Goal: Task Accomplishment & Management: Use online tool/utility

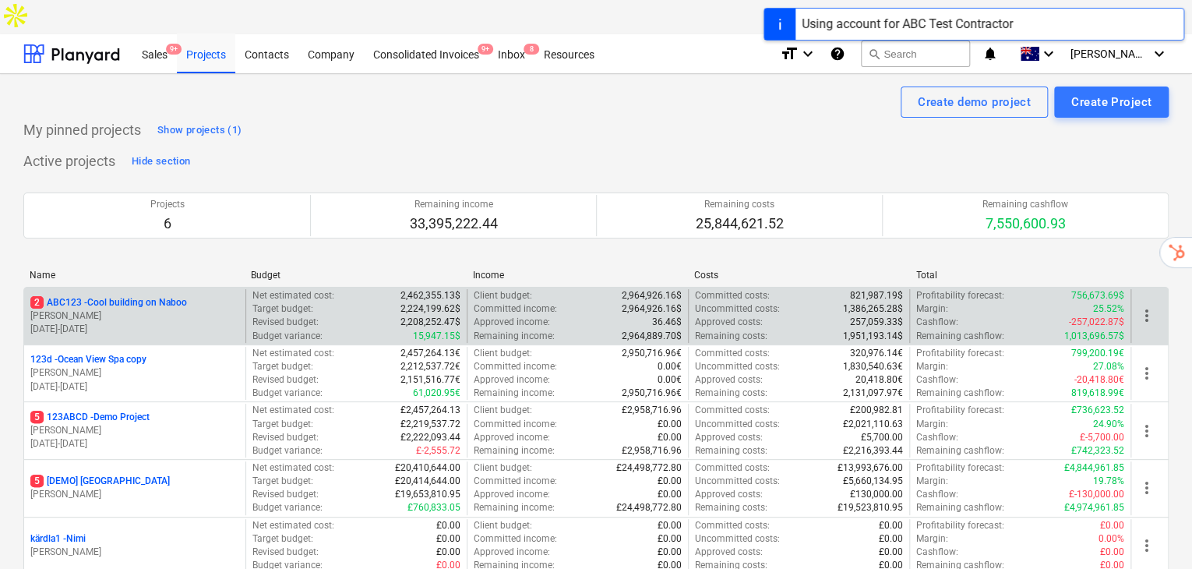
click at [148, 309] on p "[PERSON_NAME]" at bounding box center [134, 315] width 209 height 13
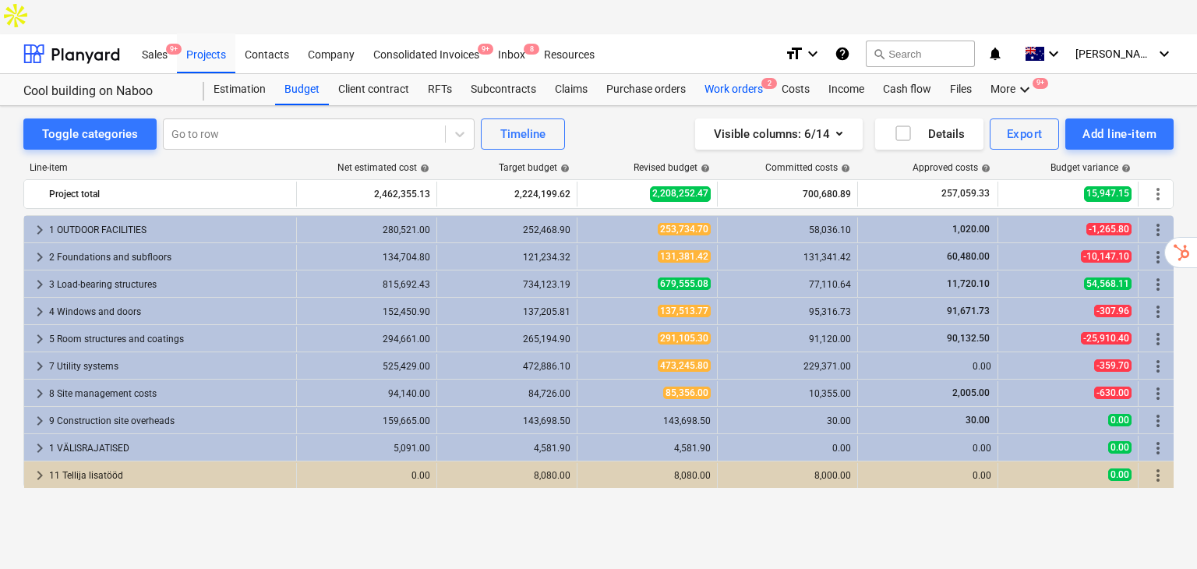
click at [744, 74] on div "Work orders 2" at bounding box center [733, 89] width 77 height 31
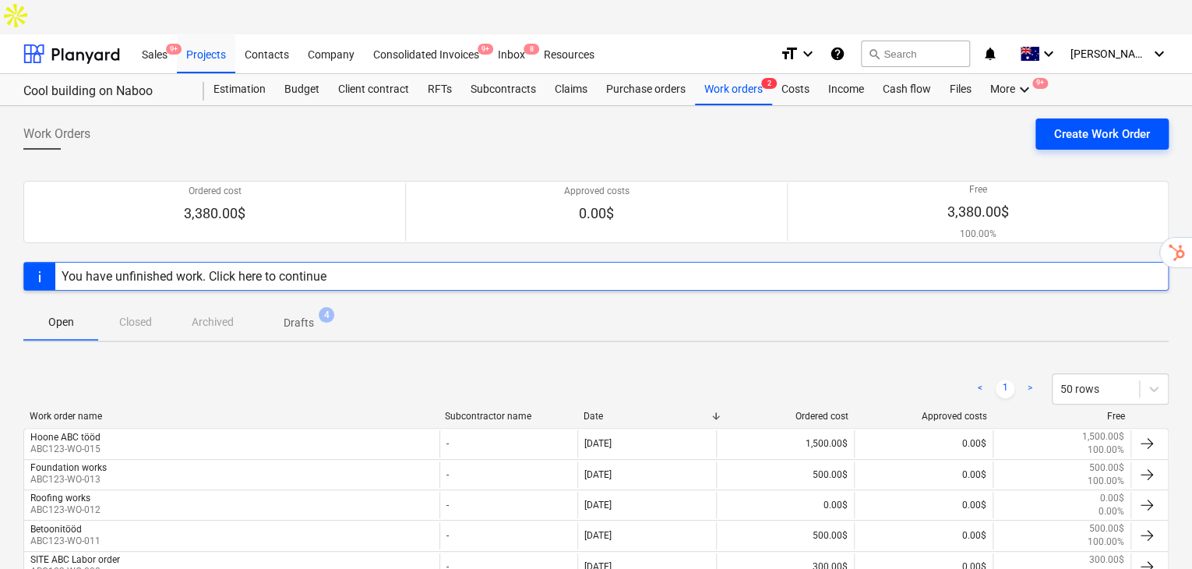
click at [1081, 124] on div "Create Work Order" at bounding box center [1102, 134] width 96 height 20
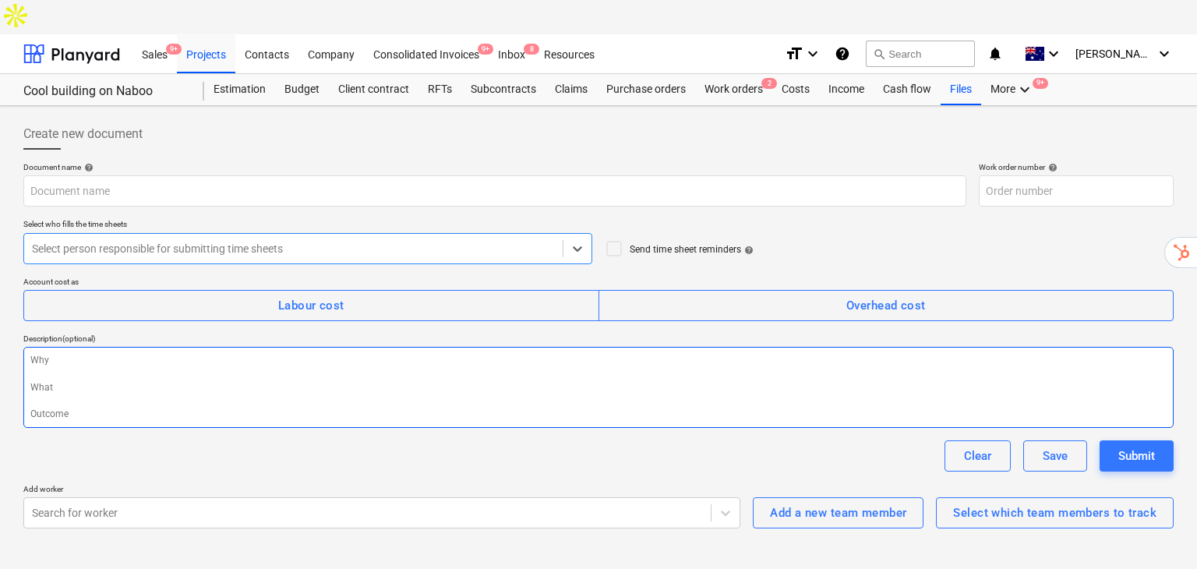
type textarea "x"
type input "ABC123-WO-016"
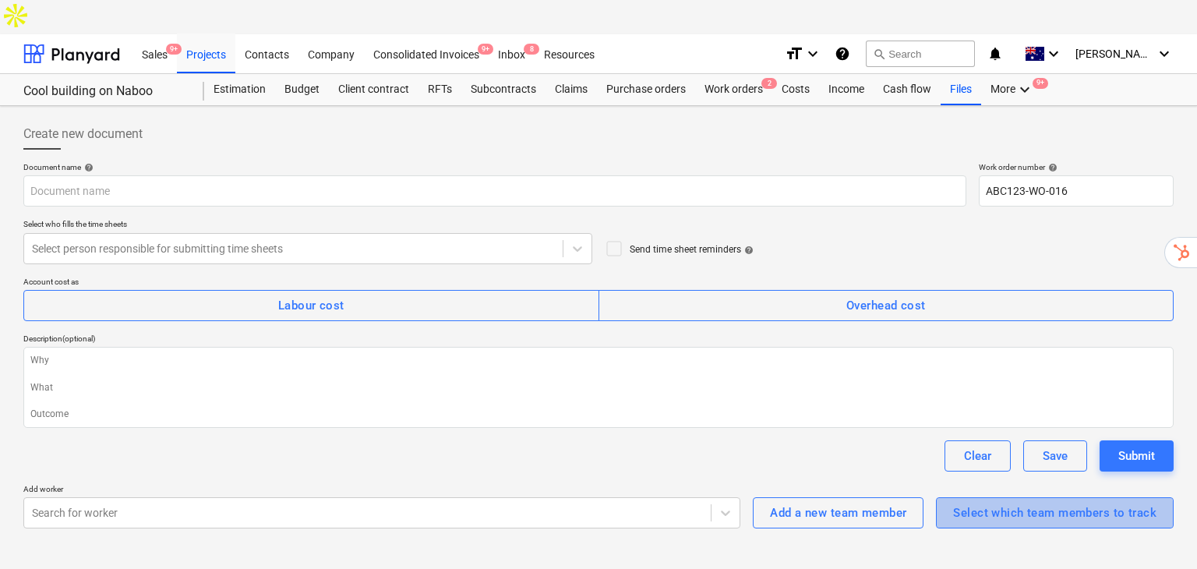
click at [1014, 503] on div "Select which team members to track" at bounding box center [1054, 513] width 203 height 20
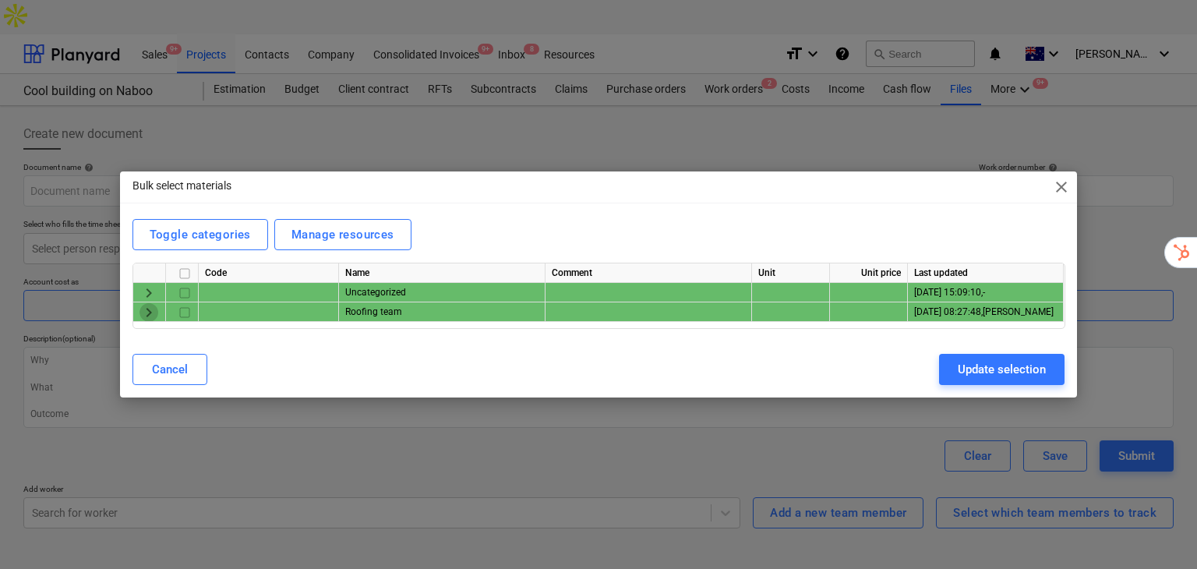
click at [146, 309] on span "keyboard_arrow_right" at bounding box center [148, 312] width 19 height 19
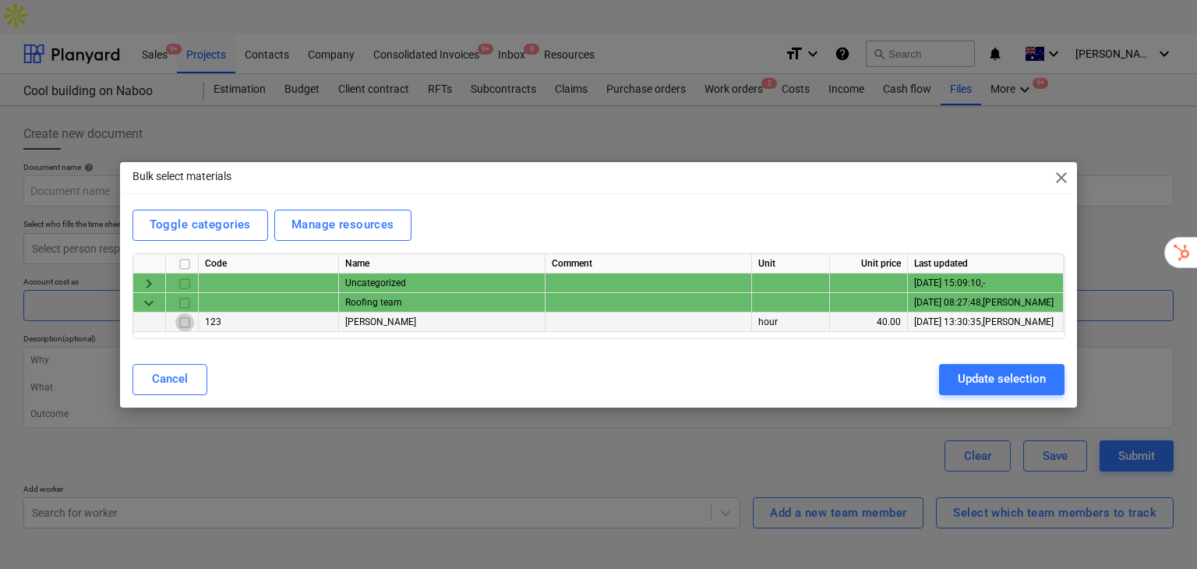
click at [185, 321] on input "checkbox" at bounding box center [184, 321] width 19 height 19
click at [993, 376] on div "Update selection" at bounding box center [1002, 379] width 88 height 20
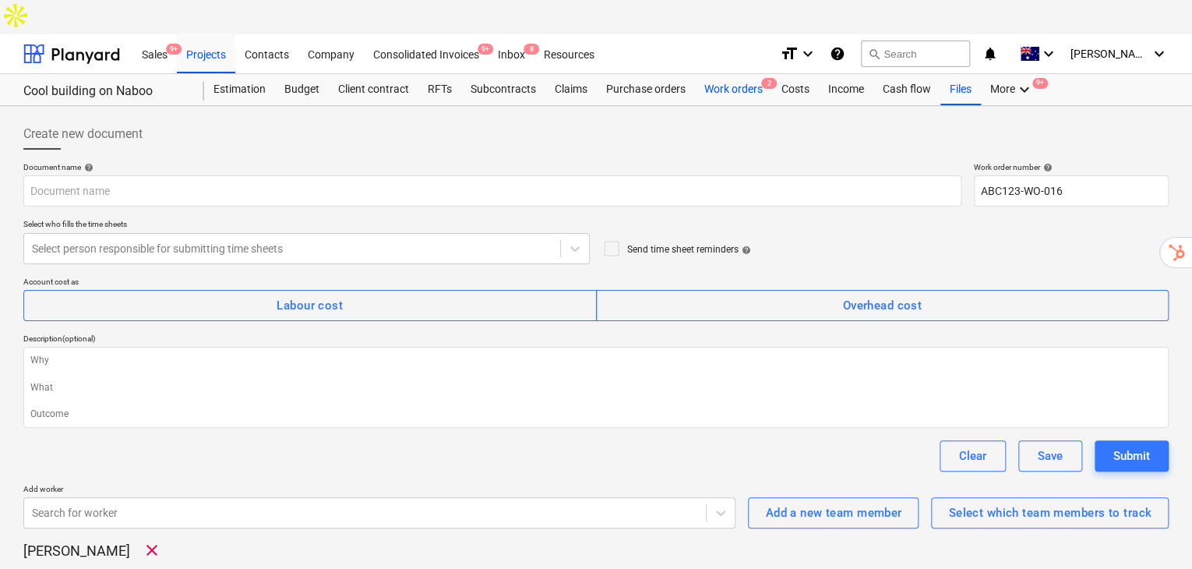
click at [740, 74] on div "Work orders 2" at bounding box center [733, 89] width 77 height 31
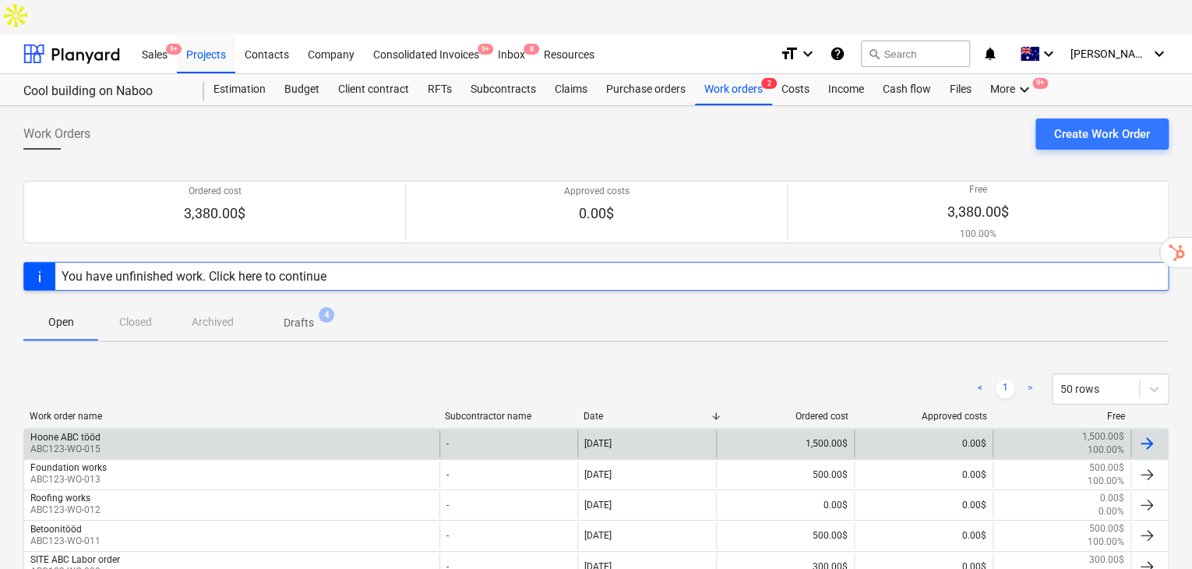
click at [286, 430] on div "Hoone ABC tööd ABC123-WO-015" at bounding box center [231, 443] width 415 height 26
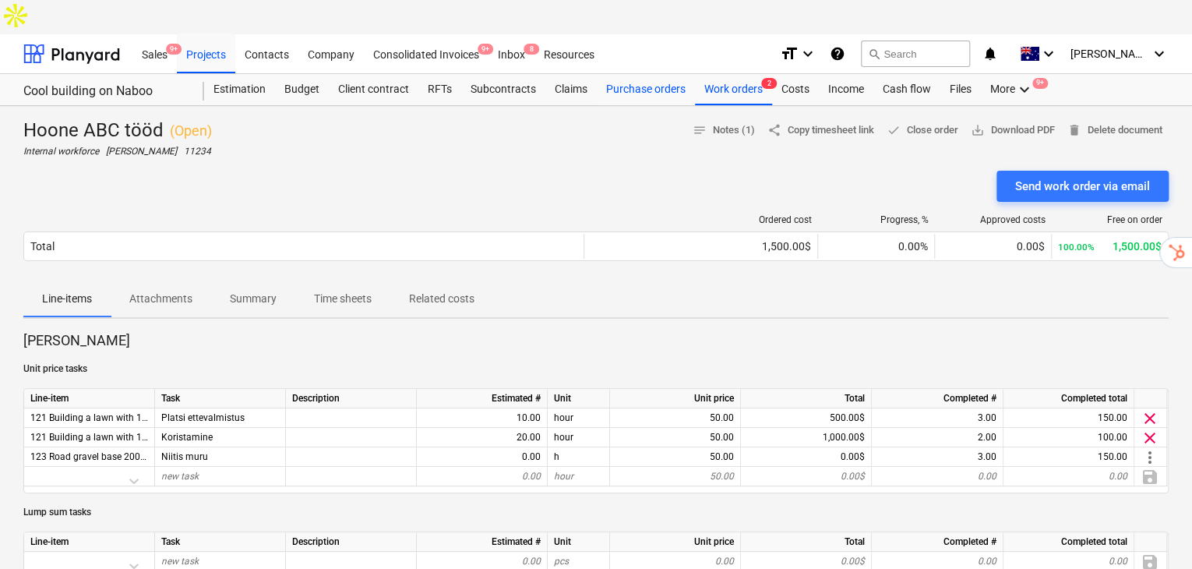
click at [612, 74] on div "Purchase orders" at bounding box center [646, 89] width 98 height 31
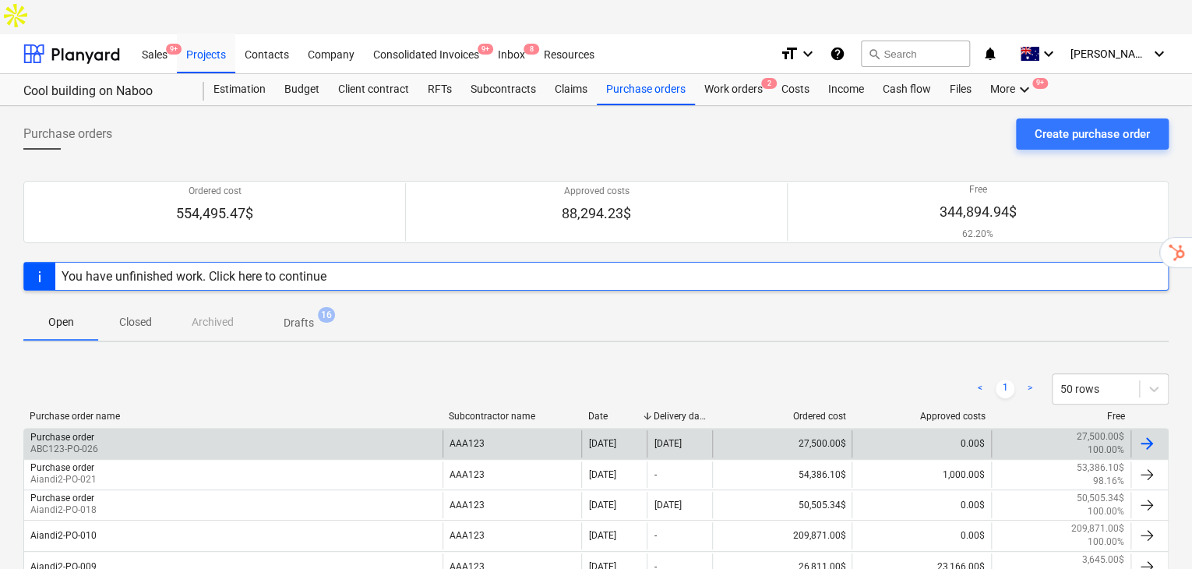
click at [132, 430] on div "Purchase order ABC123-PO-026" at bounding box center [233, 443] width 418 height 26
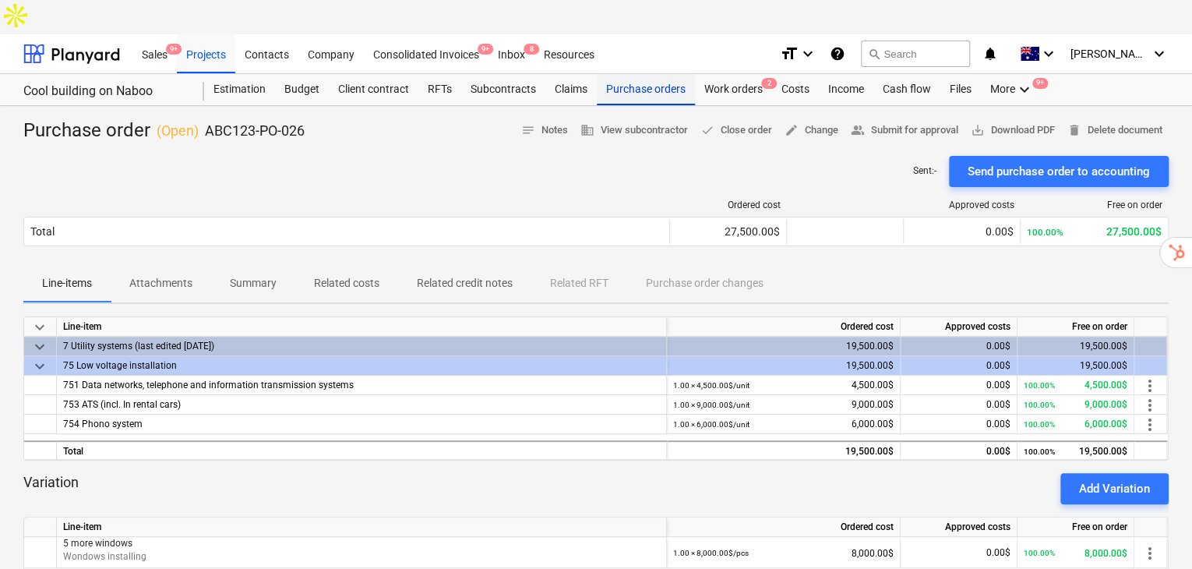
click at [600, 74] on div "Purchase orders" at bounding box center [646, 89] width 98 height 31
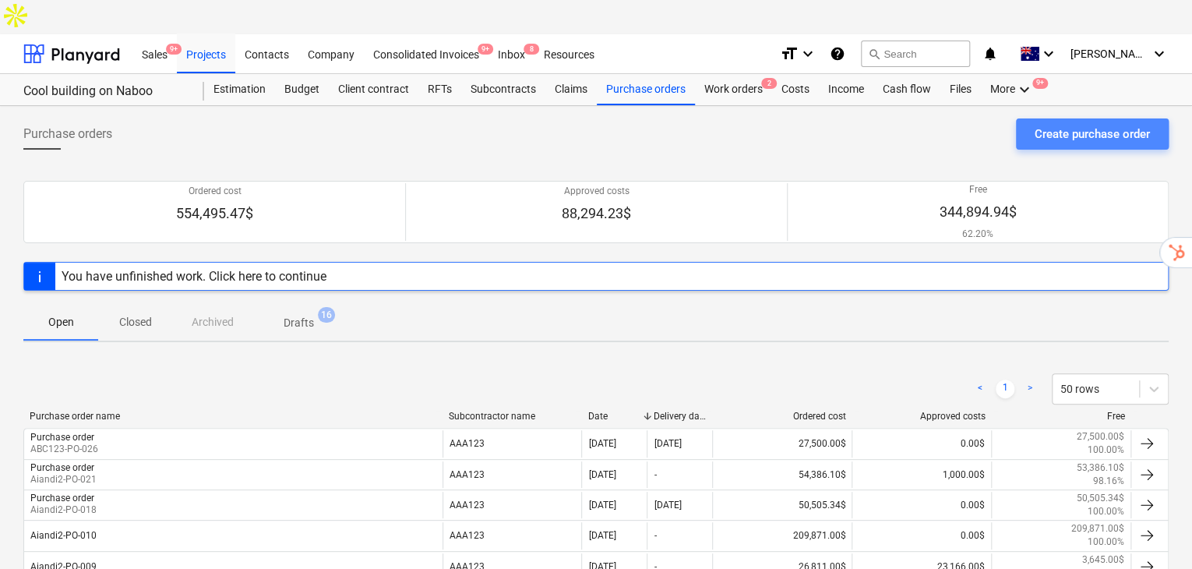
click at [1039, 124] on div "Create purchase order" at bounding box center [1092, 134] width 115 height 20
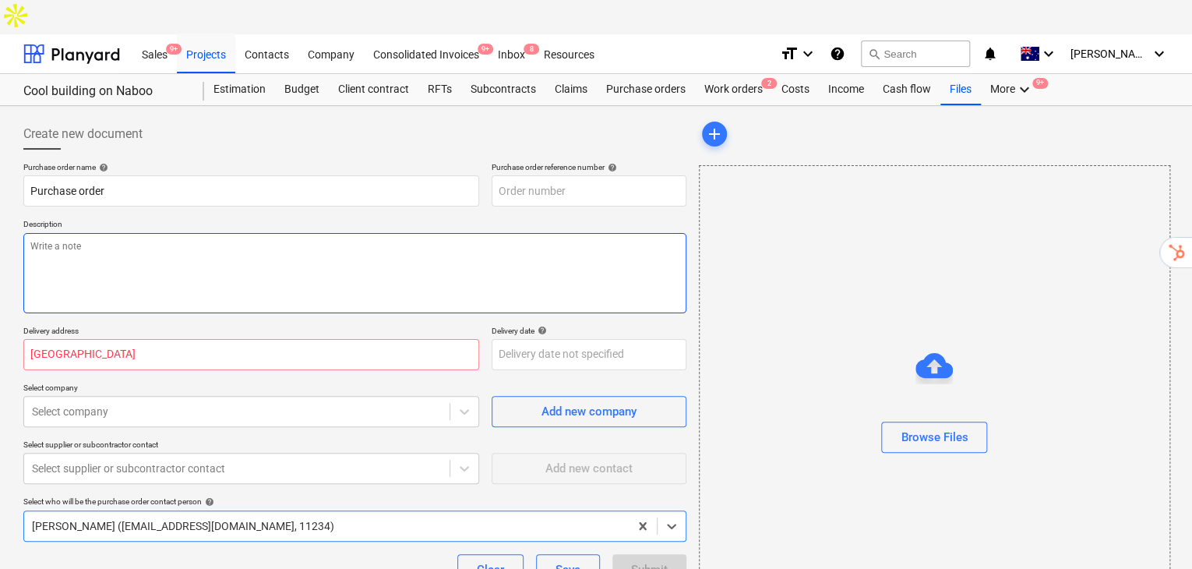
type textarea "x"
type input "ABC123-PO-029"
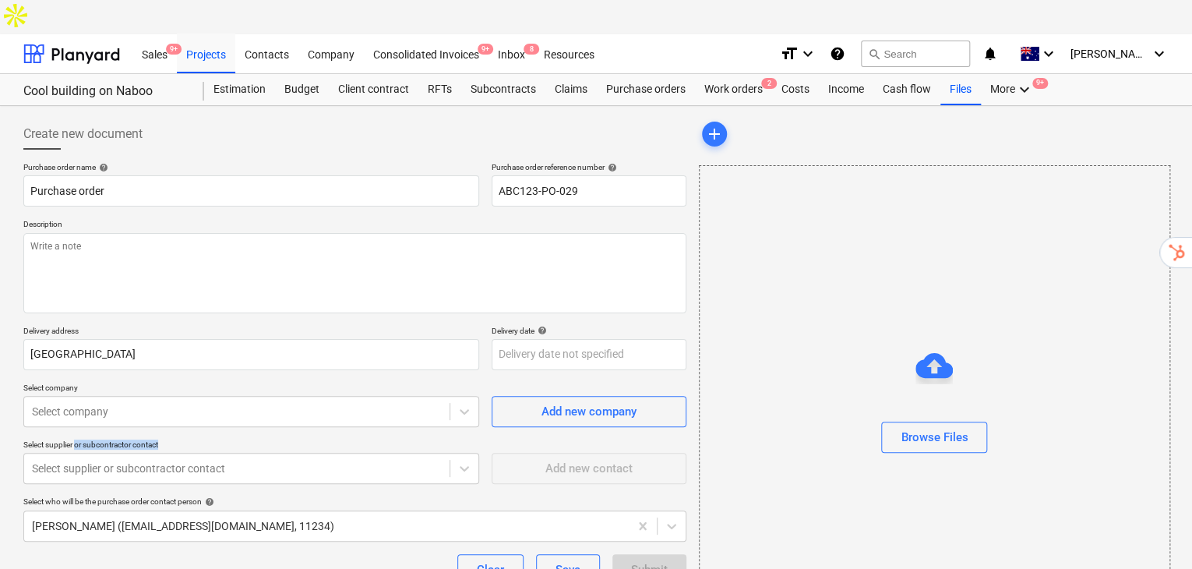
drag, startPoint x: 75, startPoint y: 411, endPoint x: 231, endPoint y: 408, distance: 156.6
click at [231, 439] on p "Select supplier or subcontractor contact" at bounding box center [251, 445] width 456 height 13
type textarea "x"
click at [732, 74] on div "Work orders 2" at bounding box center [733, 89] width 77 height 31
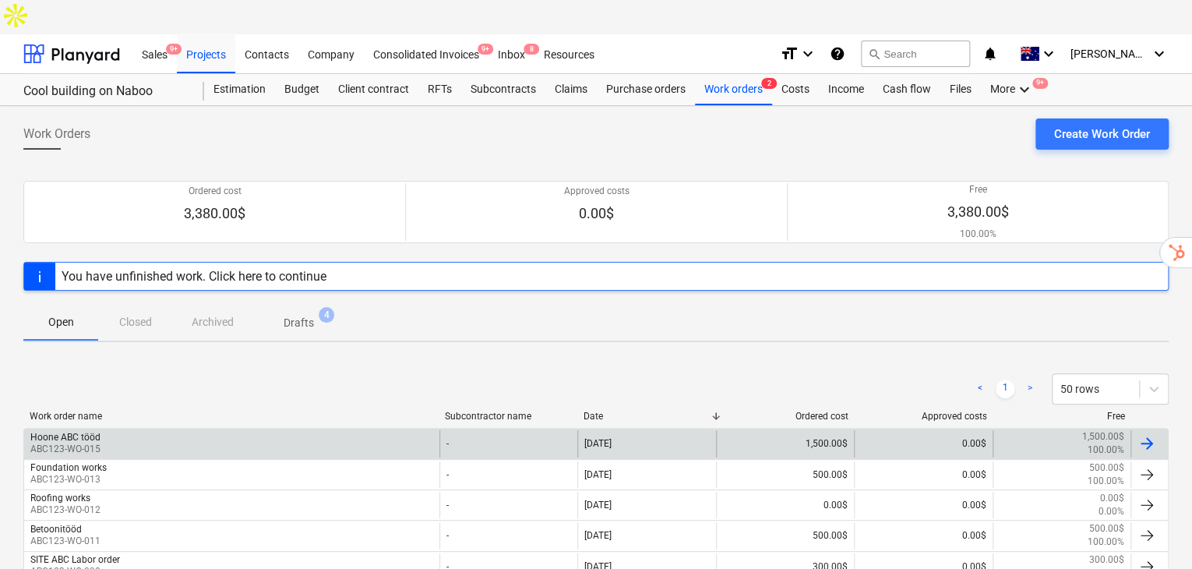
click at [112, 430] on div "Hoone ABC tööd ABC123-WO-015" at bounding box center [231, 443] width 415 height 26
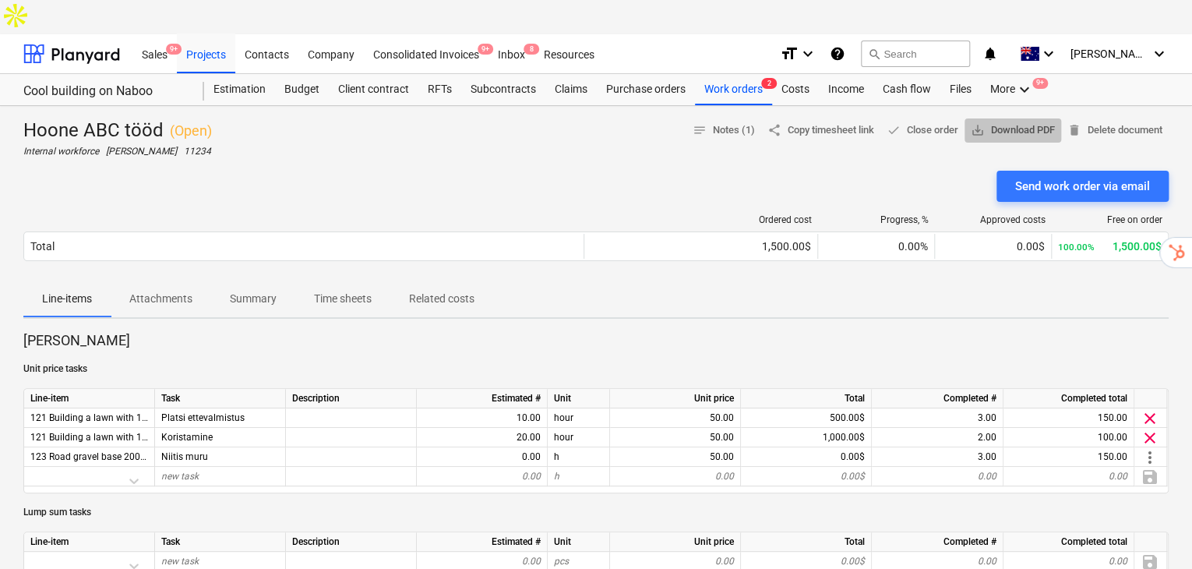
click at [1025, 122] on span "save_alt Download PDF" at bounding box center [1013, 131] width 84 height 18
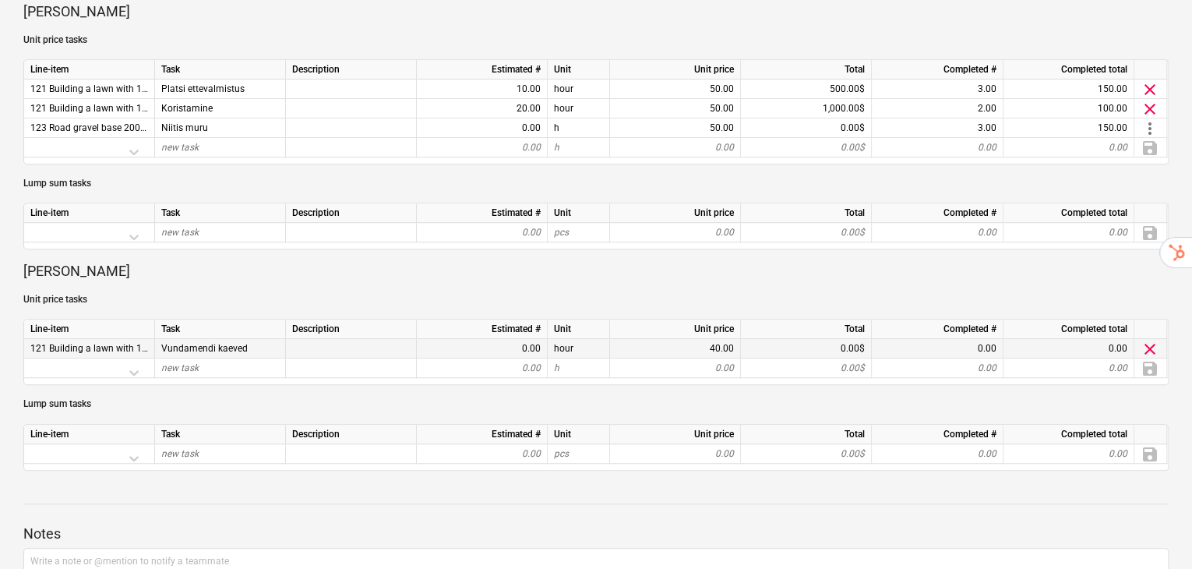
scroll to position [321, 0]
